Goal: Transaction & Acquisition: Purchase product/service

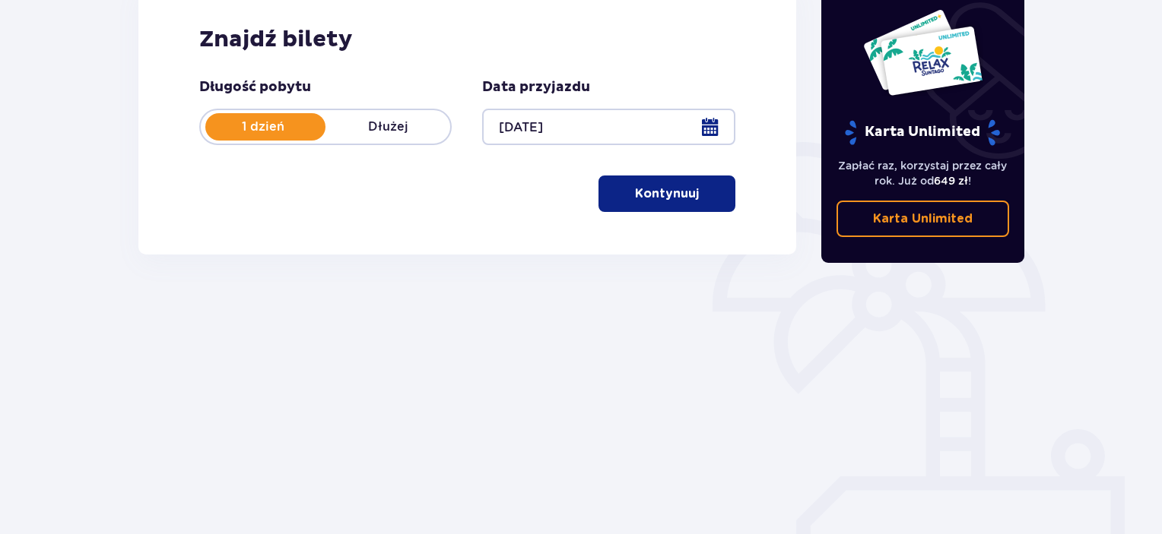
scroll to position [240, 0]
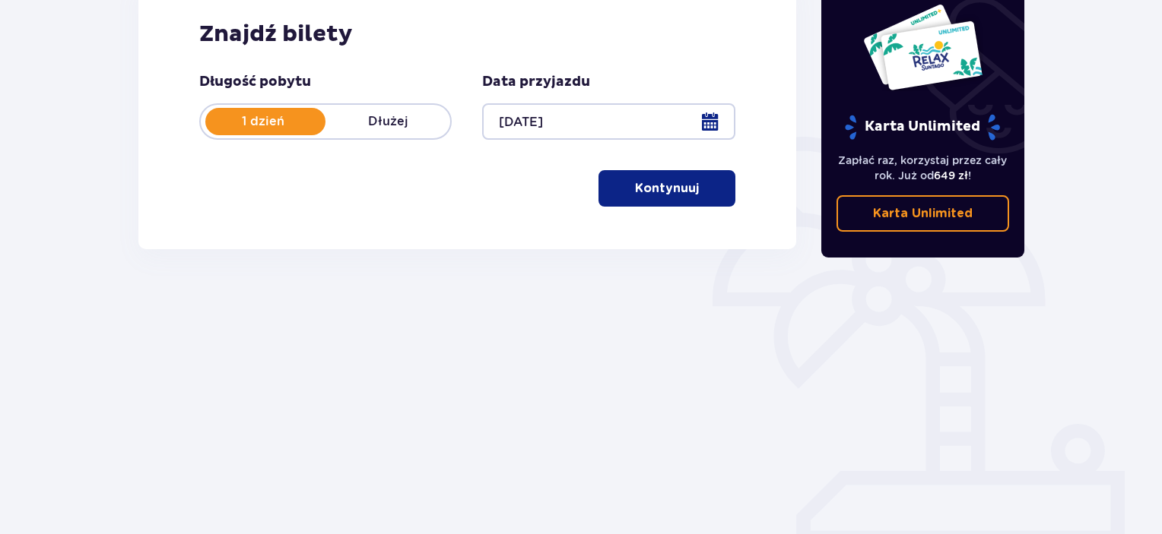
click at [641, 186] on p "Kontynuuj" at bounding box center [667, 188] width 64 height 17
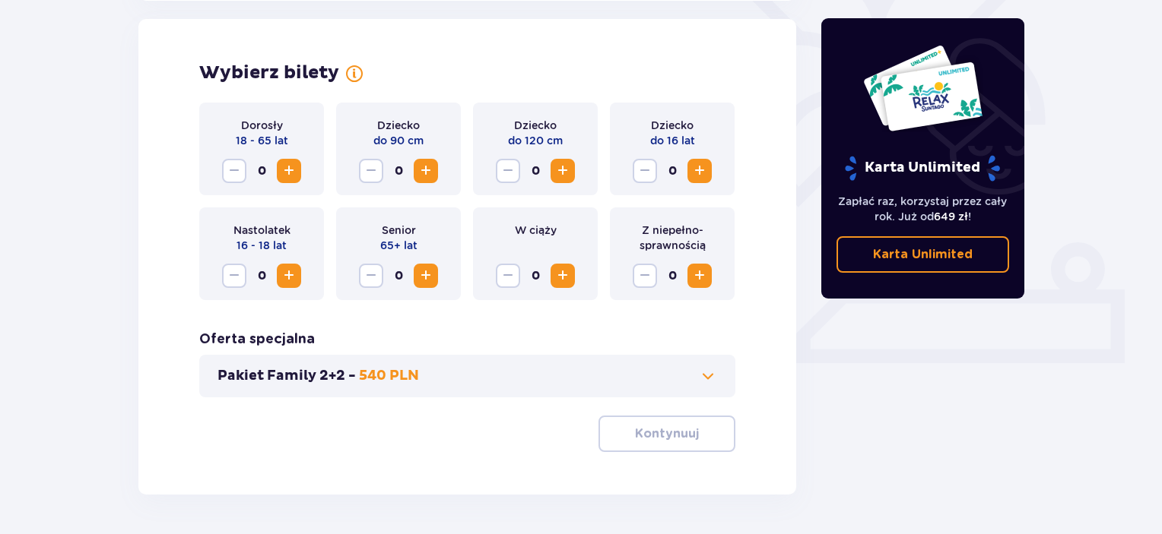
scroll to position [423, 0]
click at [290, 170] on span "Increase" at bounding box center [289, 170] width 18 height 18
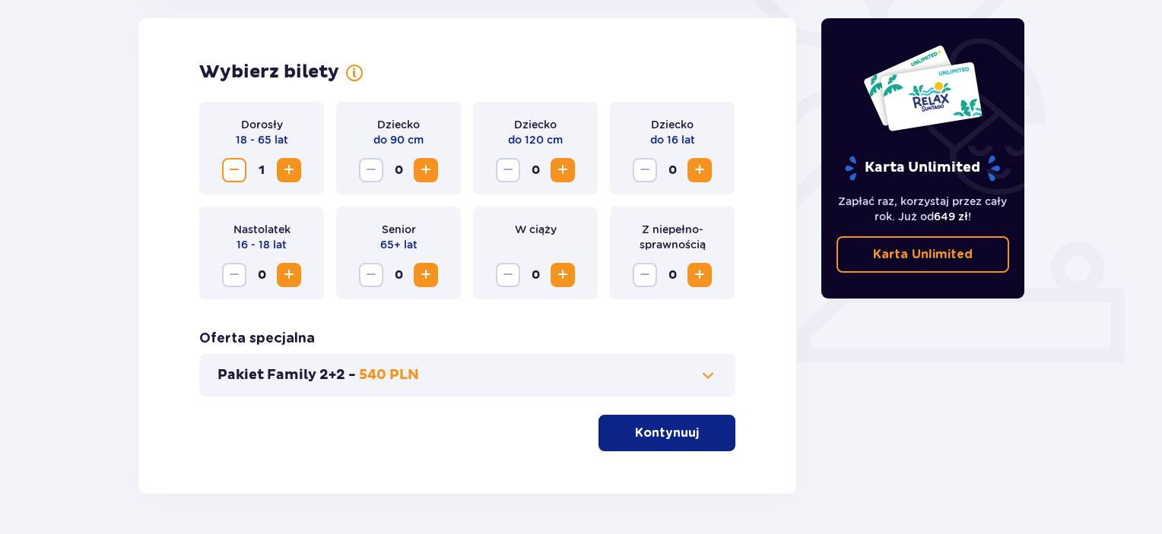
click at [290, 170] on span "Increase" at bounding box center [289, 170] width 18 height 18
click at [645, 434] on p "Kontynuuj" at bounding box center [667, 433] width 64 height 17
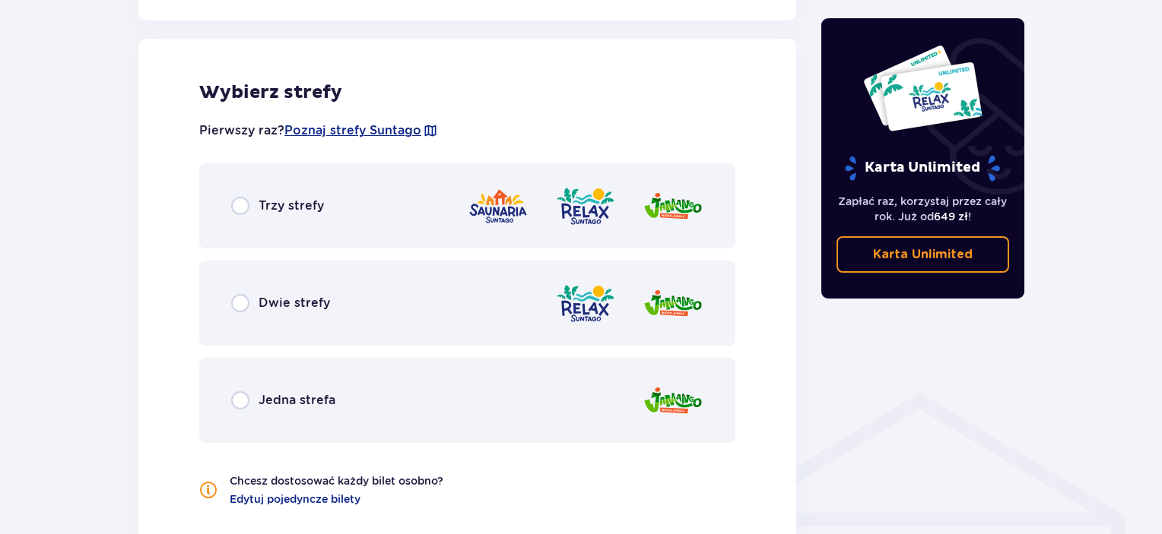
scroll to position [844, 0]
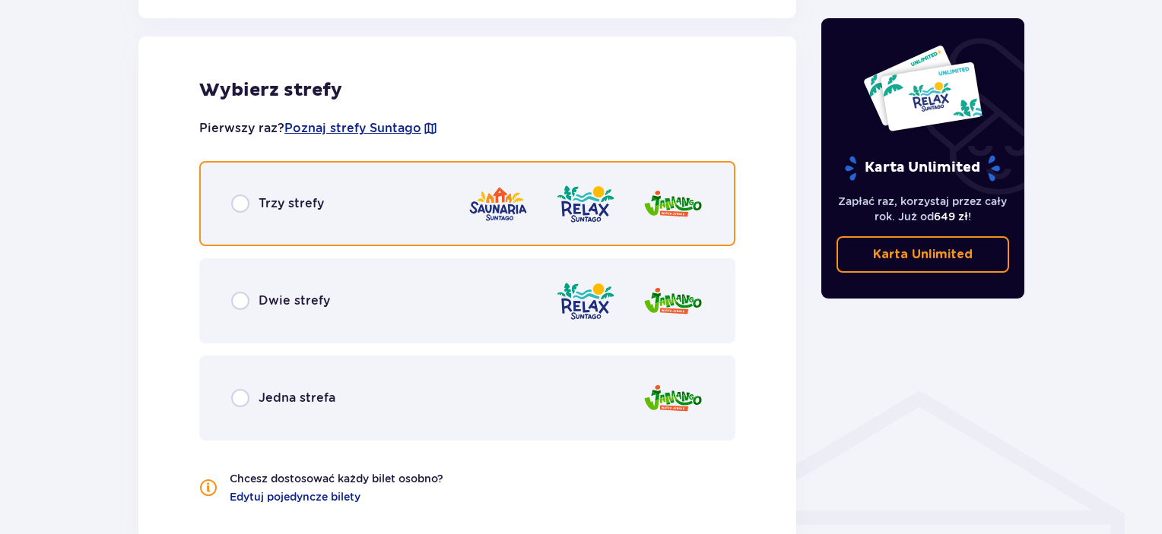
drag, startPoint x: 242, startPoint y: 203, endPoint x: 266, endPoint y: 221, distance: 30.4
click at [242, 204] on input "radio" at bounding box center [240, 204] width 18 height 18
radio input "true"
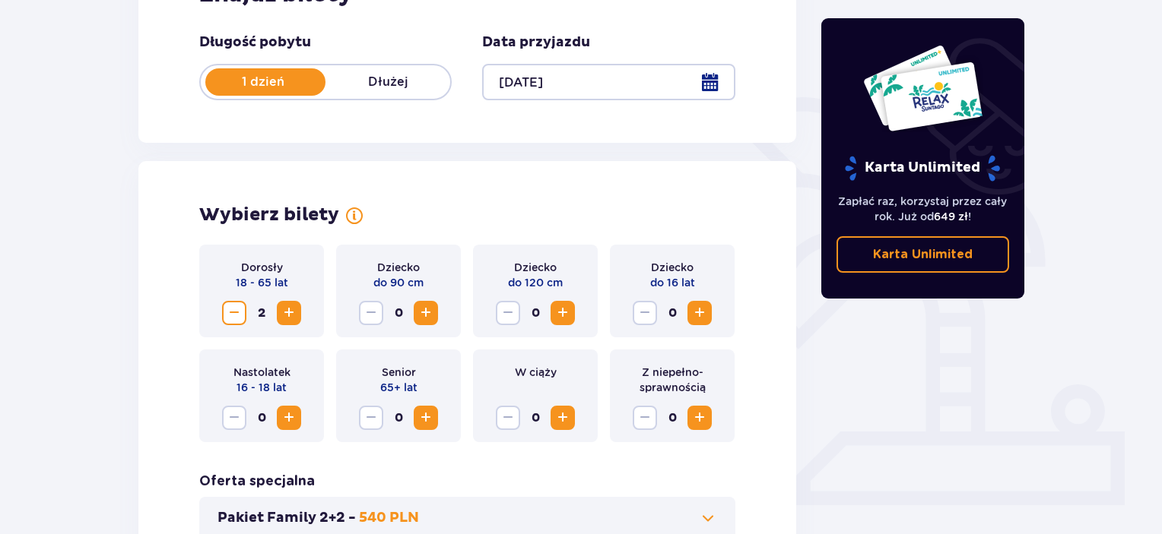
scroll to position [0, 0]
